Goal: Task Accomplishment & Management: Use online tool/utility

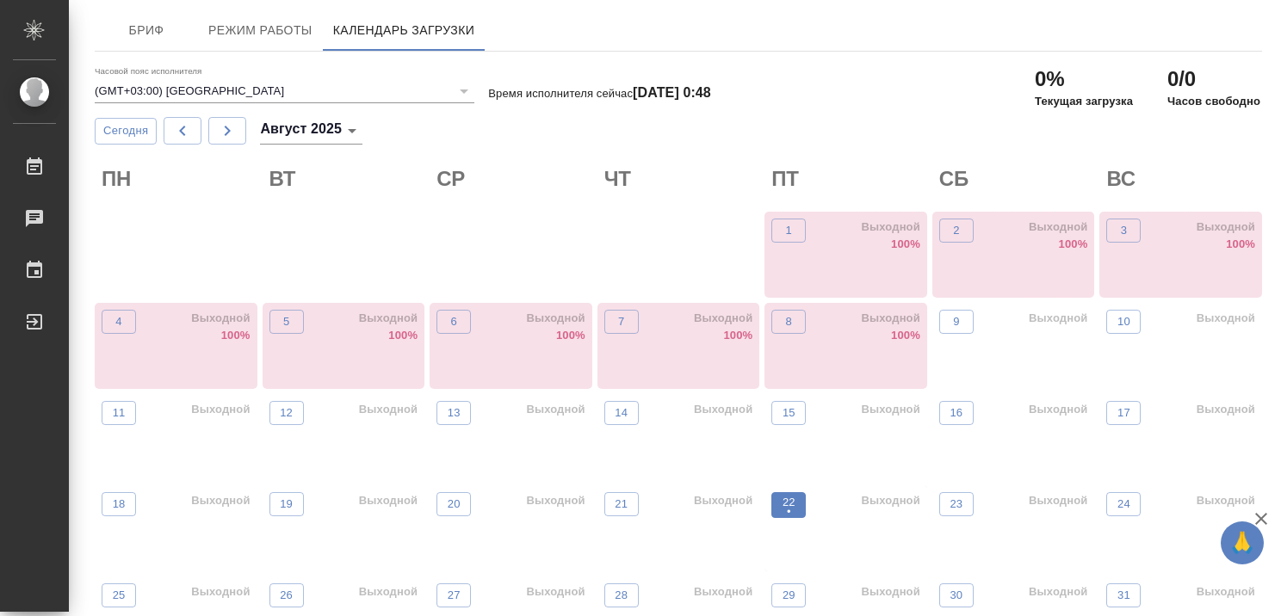
click at [792, 513] on p "•" at bounding box center [789, 512] width 13 height 17
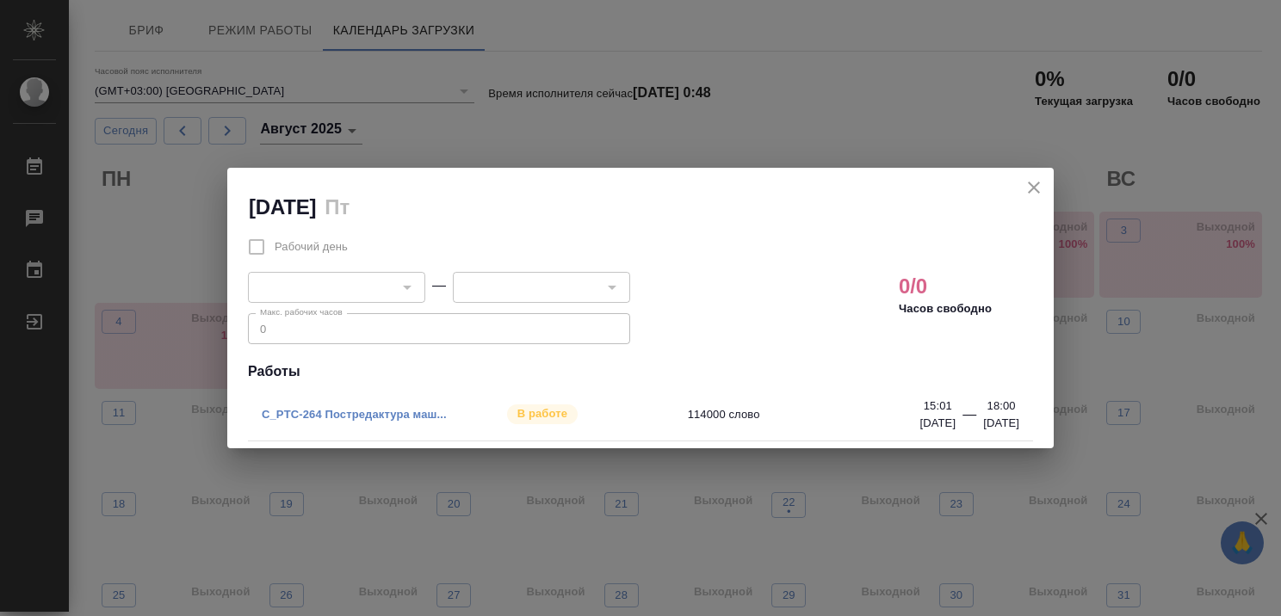
click at [370, 411] on link "C_PTC-264 Постредактура маш..." at bounding box center [354, 414] width 185 height 13
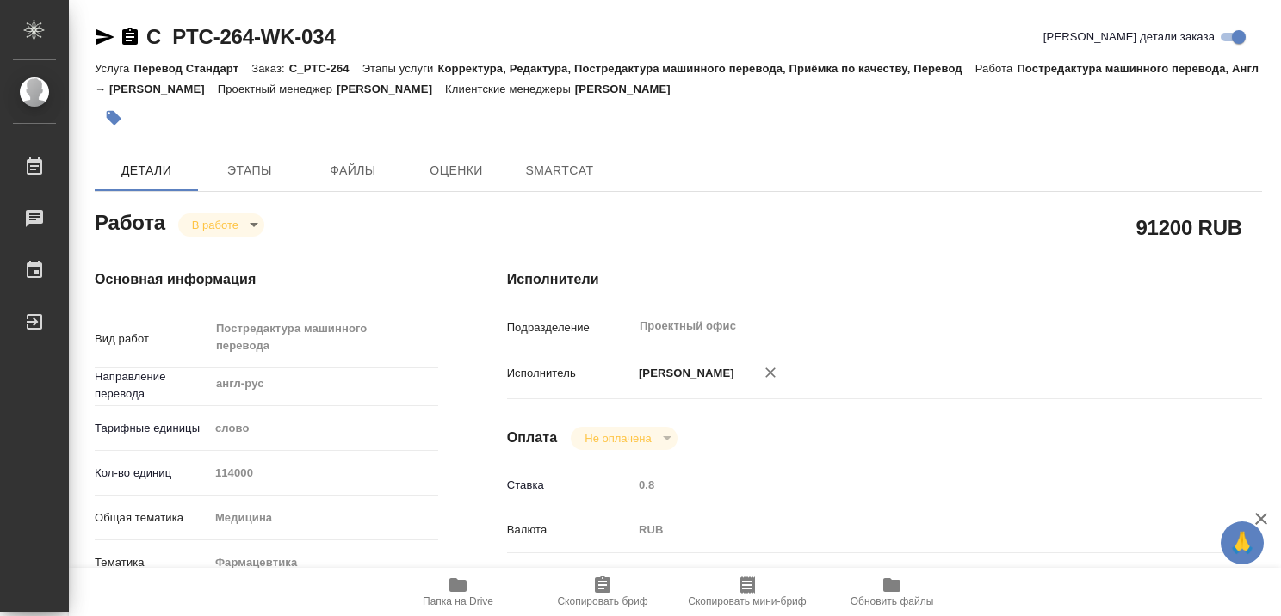
type textarea "x"
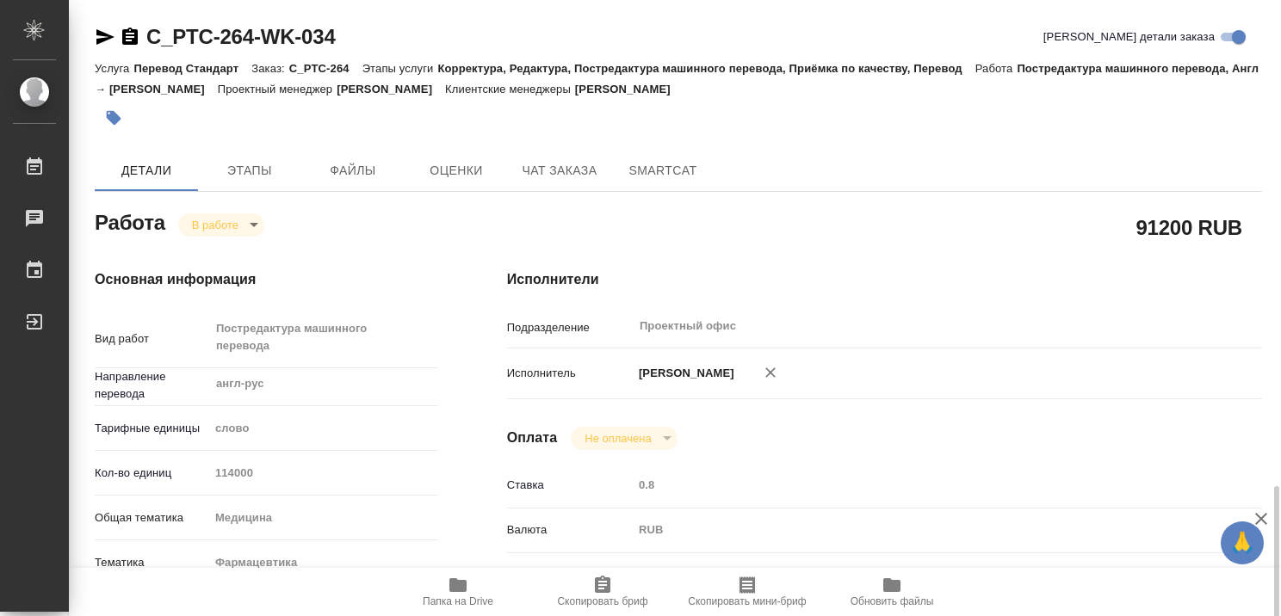
type textarea "x"
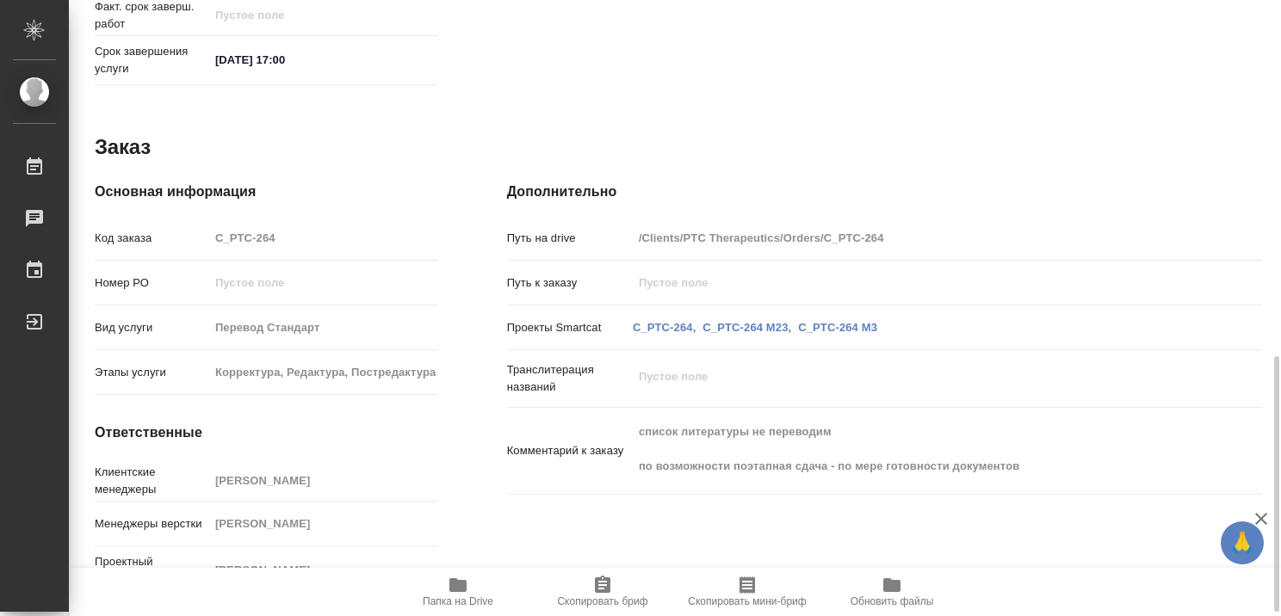
type textarea "x"
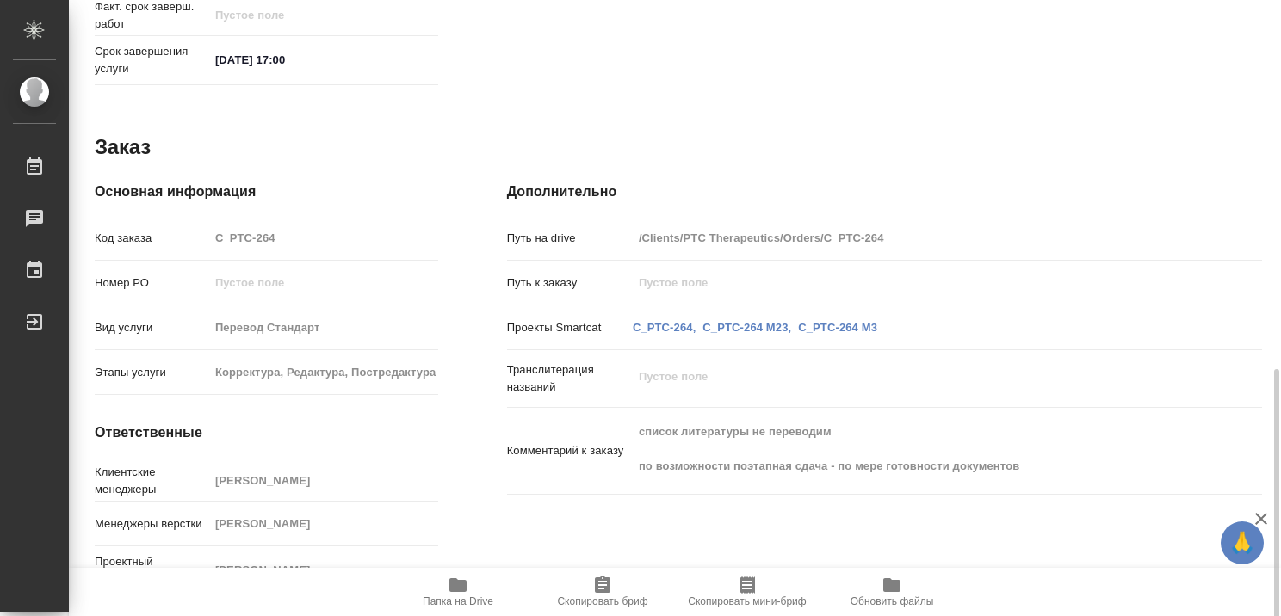
scroll to position [870, 0]
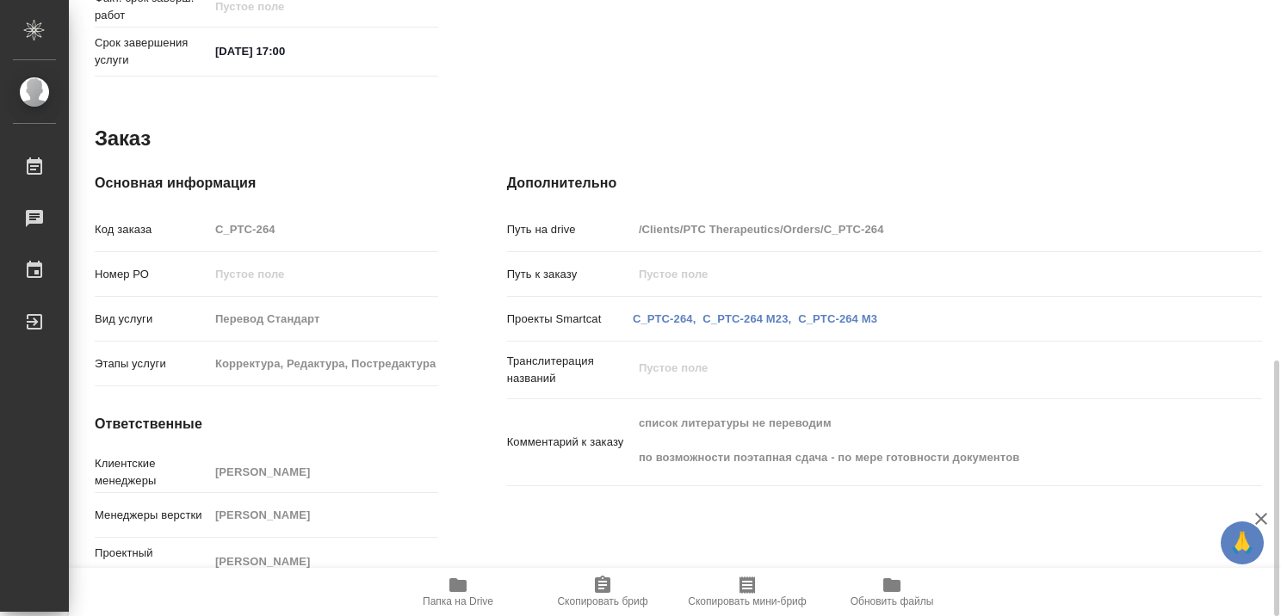
type textarea "x"
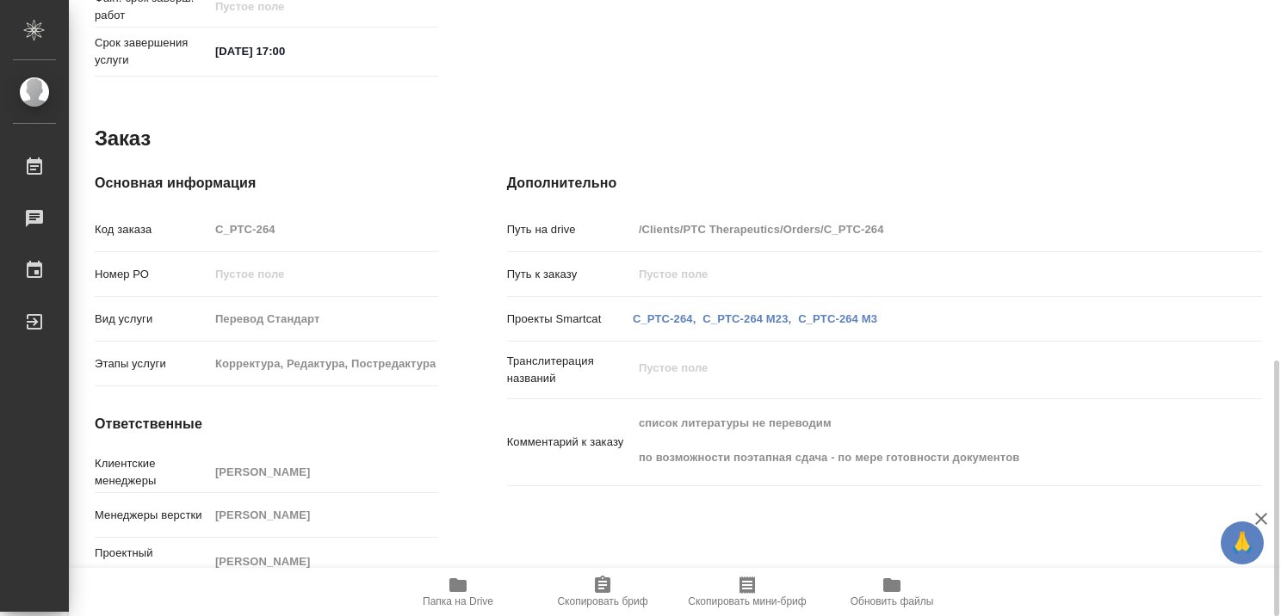
click at [458, 592] on icon "button" at bounding box center [457, 586] width 17 height 14
